Goal: Information Seeking & Learning: Learn about a topic

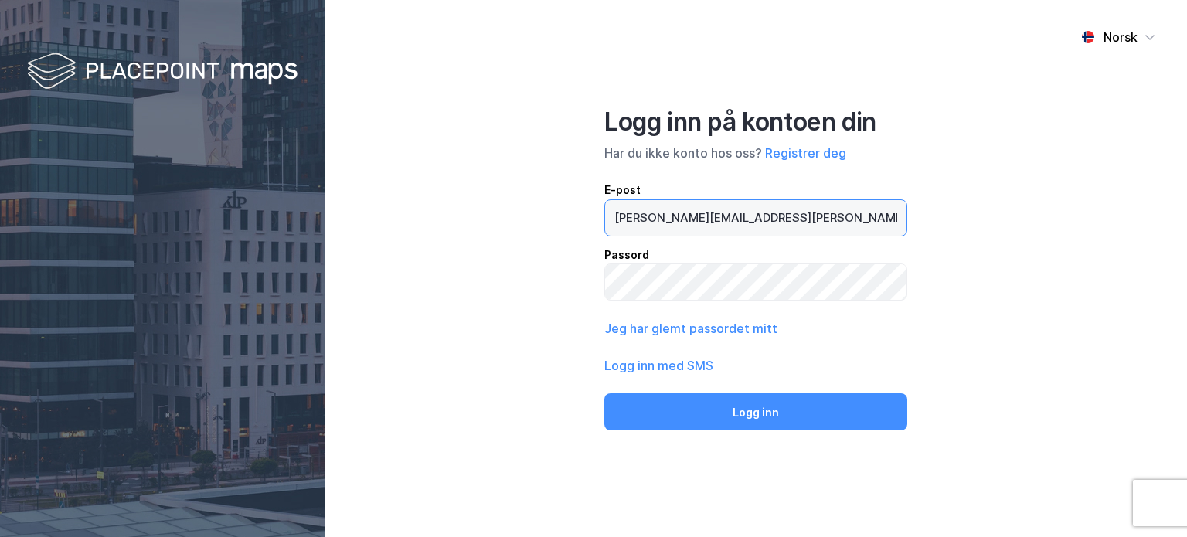
click at [658, 233] on input "[PERSON_NAME][EMAIL_ADDRESS][PERSON_NAME][DOMAIN_NAME]" at bounding box center [755, 218] width 301 height 36
click at [658, 233] on input "kim.sebak@live.no" at bounding box center [755, 218] width 301 height 36
type input "christer@inotek.no"
click at [604, 393] on button "Logg inn" at bounding box center [755, 411] width 303 height 37
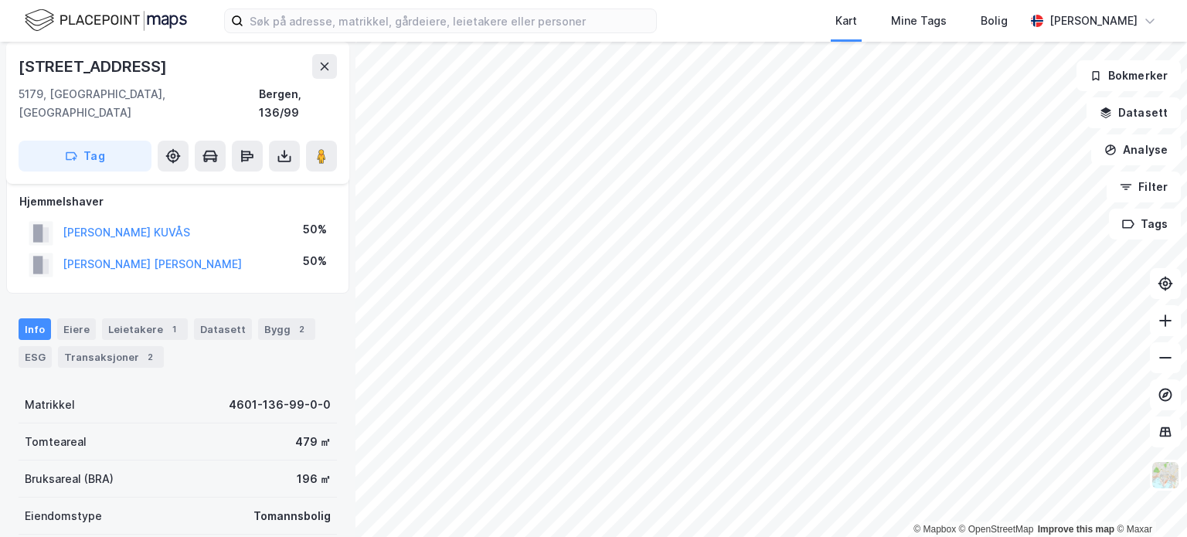
scroll to position [9, 0]
click at [258, 320] on div "Bygg 2" at bounding box center [286, 331] width 57 height 22
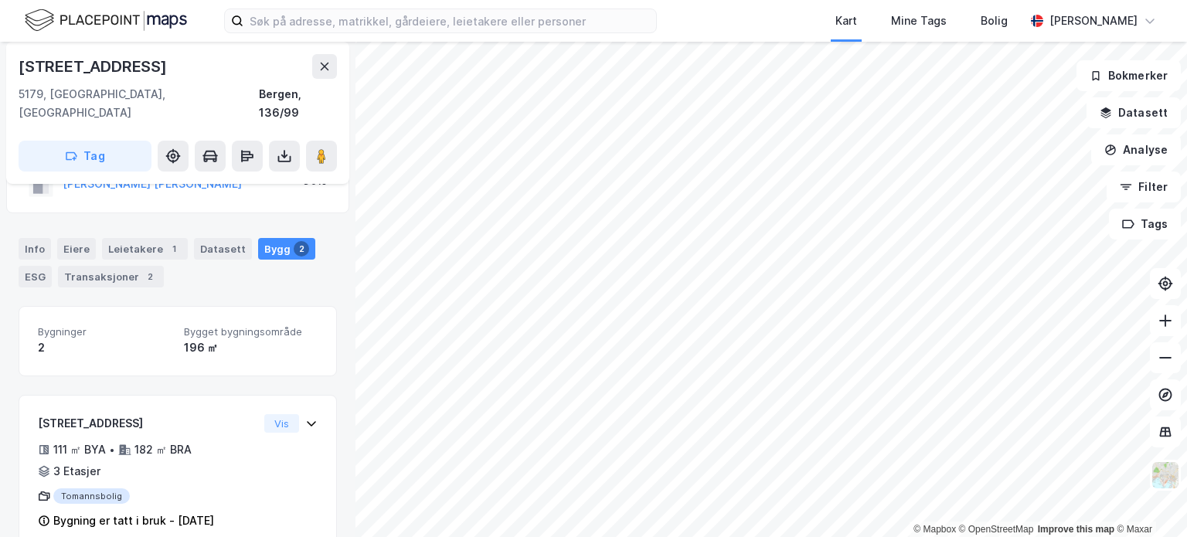
scroll to position [85, 0]
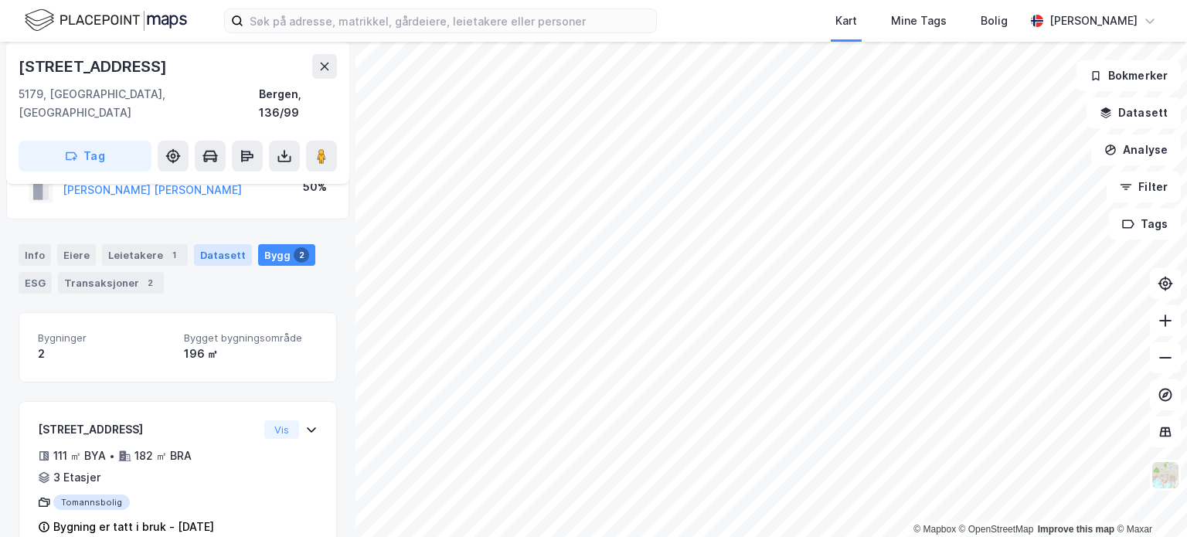
click at [215, 244] on div "Datasett" at bounding box center [223, 255] width 58 height 22
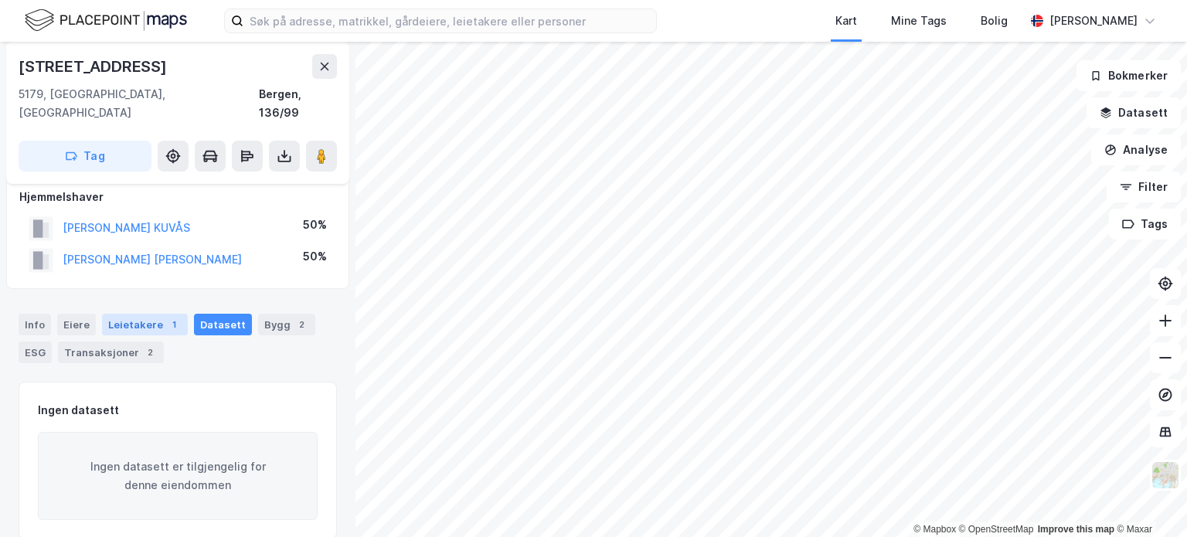
click at [152, 314] on div "Leietakere 1" at bounding box center [145, 325] width 86 height 22
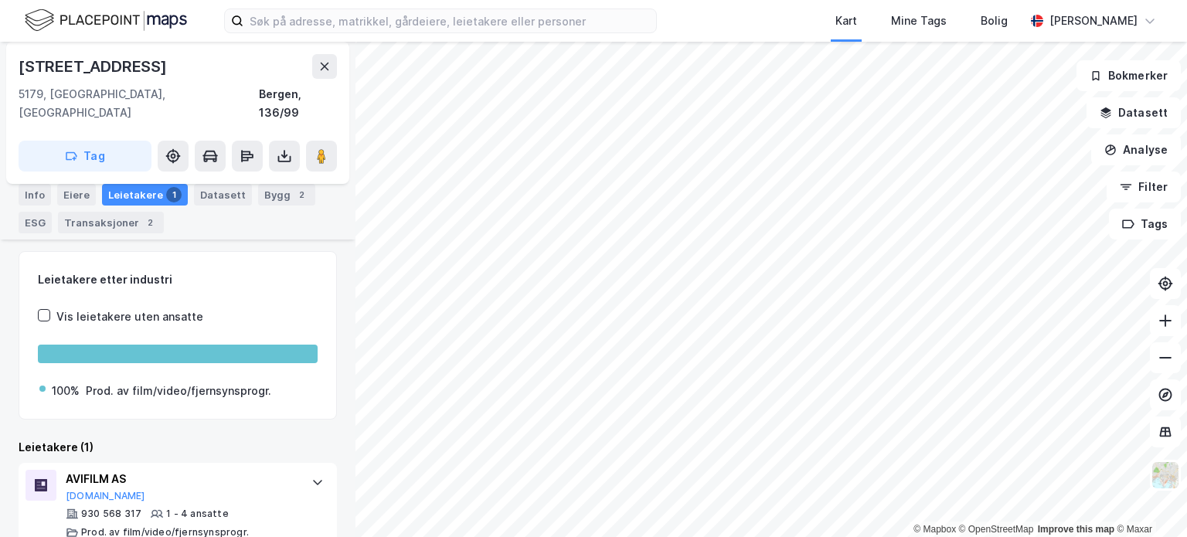
scroll to position [154, 0]
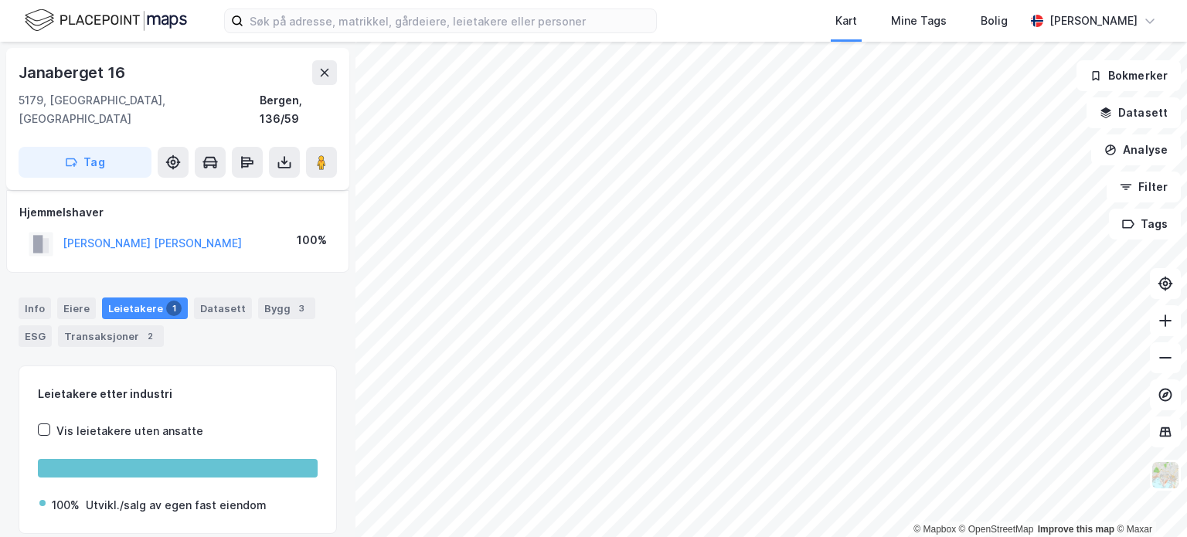
scroll to position [39, 0]
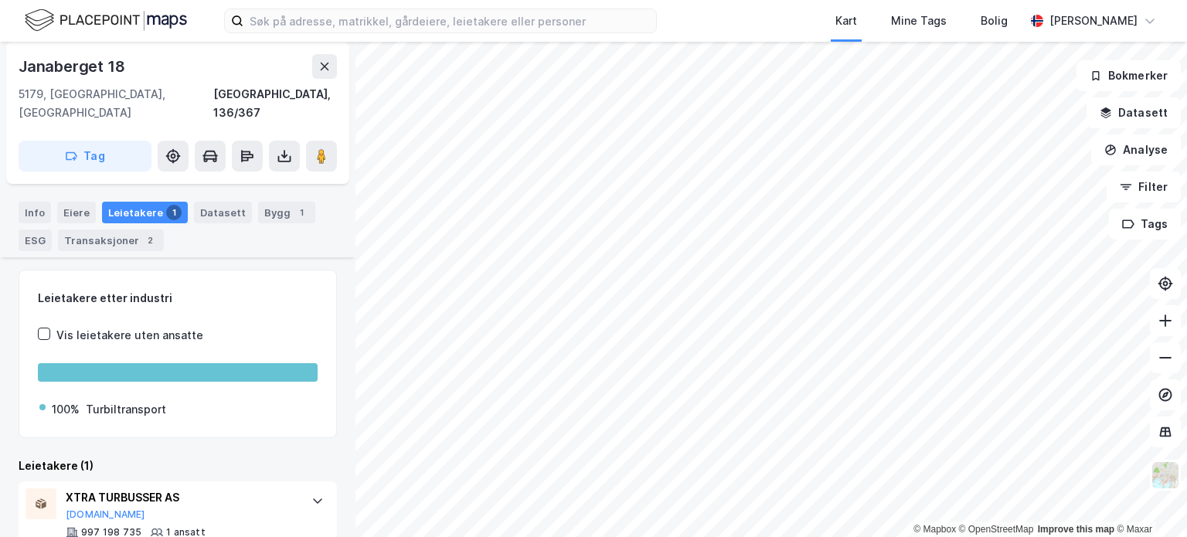
scroll to position [96, 0]
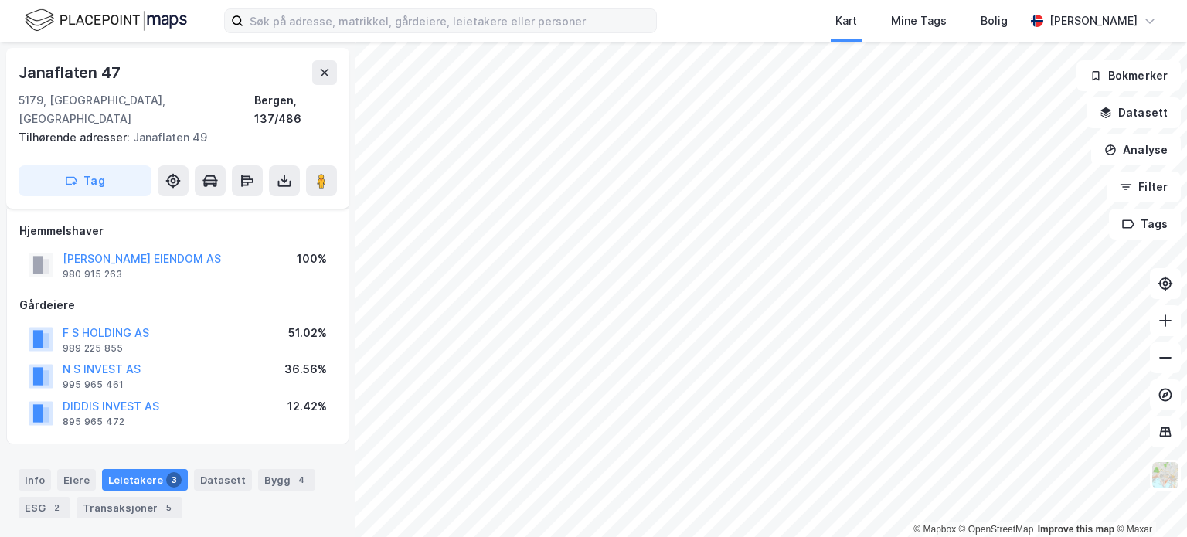
scroll to position [96, 0]
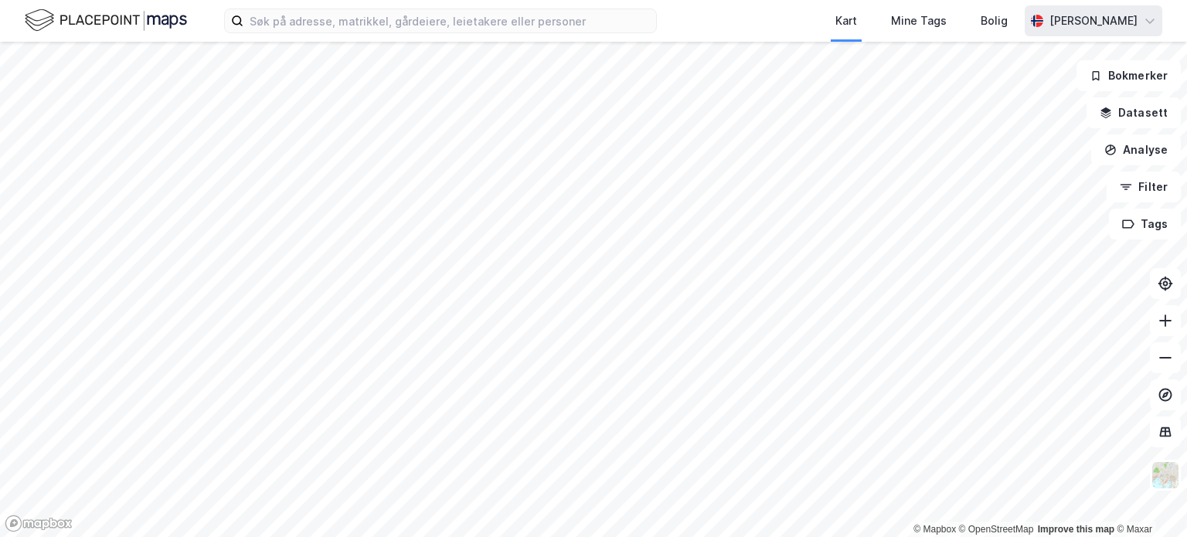
click at [1118, 12] on div "[PERSON_NAME]" at bounding box center [1093, 21] width 88 height 19
